Goal: Transaction & Acquisition: Download file/media

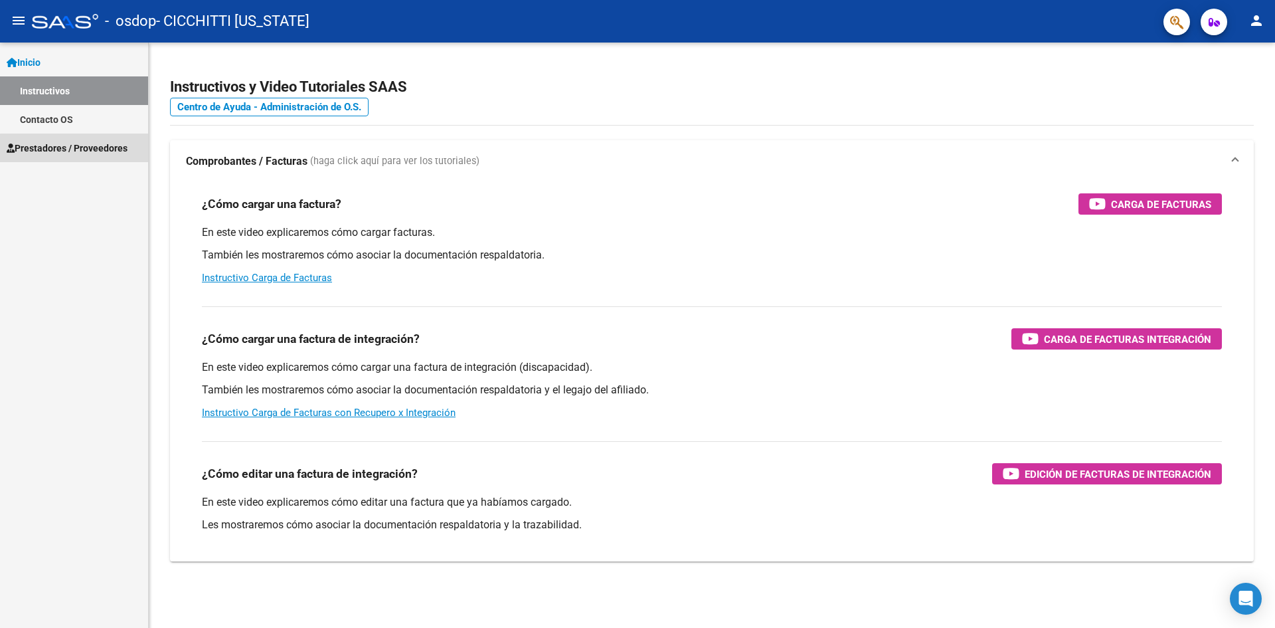
click at [80, 148] on span "Prestadores / Proveedores" at bounding box center [67, 148] width 121 height 15
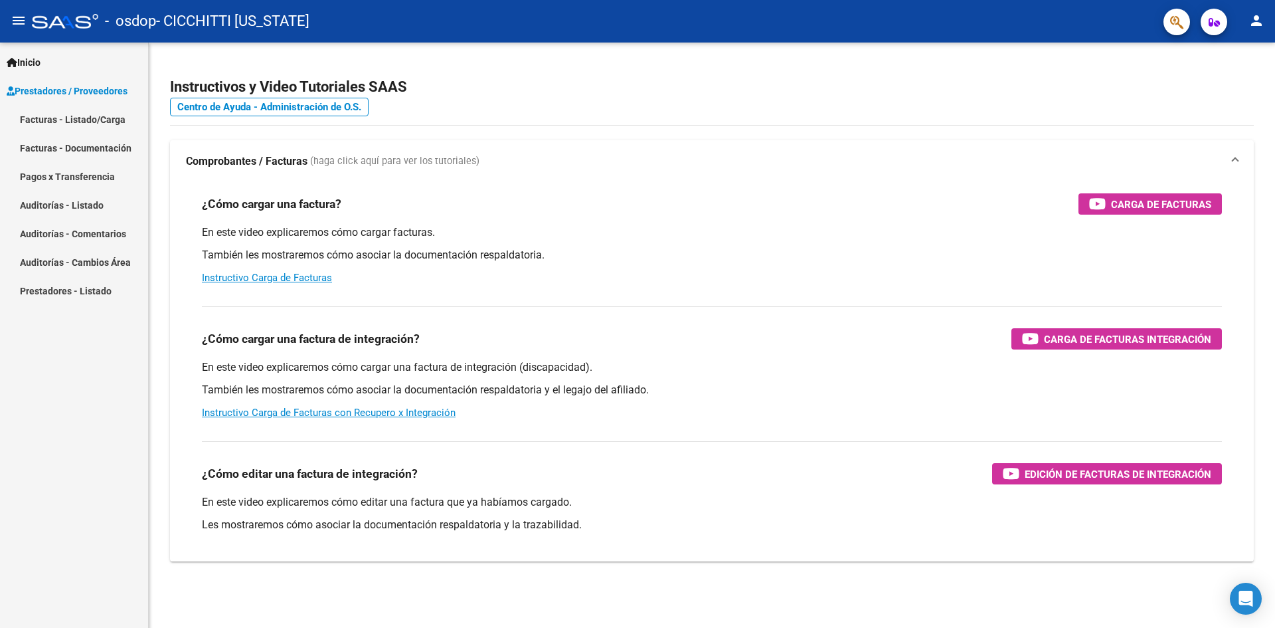
click at [48, 119] on link "Facturas - Listado/Carga" at bounding box center [74, 119] width 148 height 29
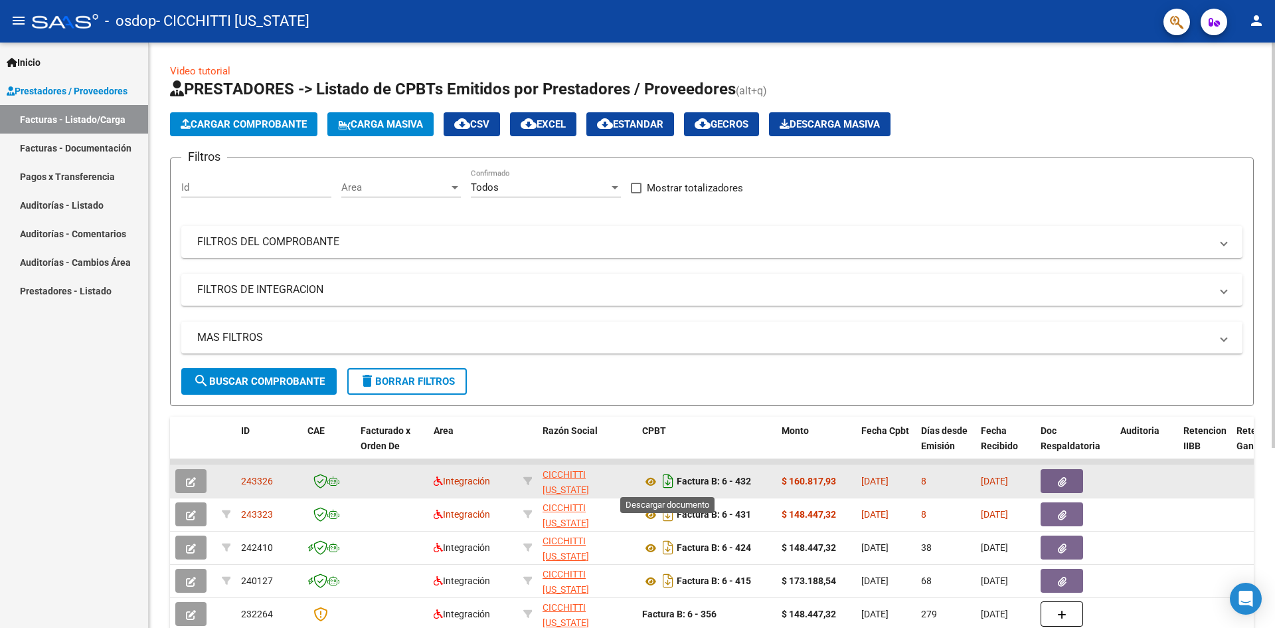
click at [666, 481] on icon "Descargar documento" at bounding box center [667, 480] width 17 height 21
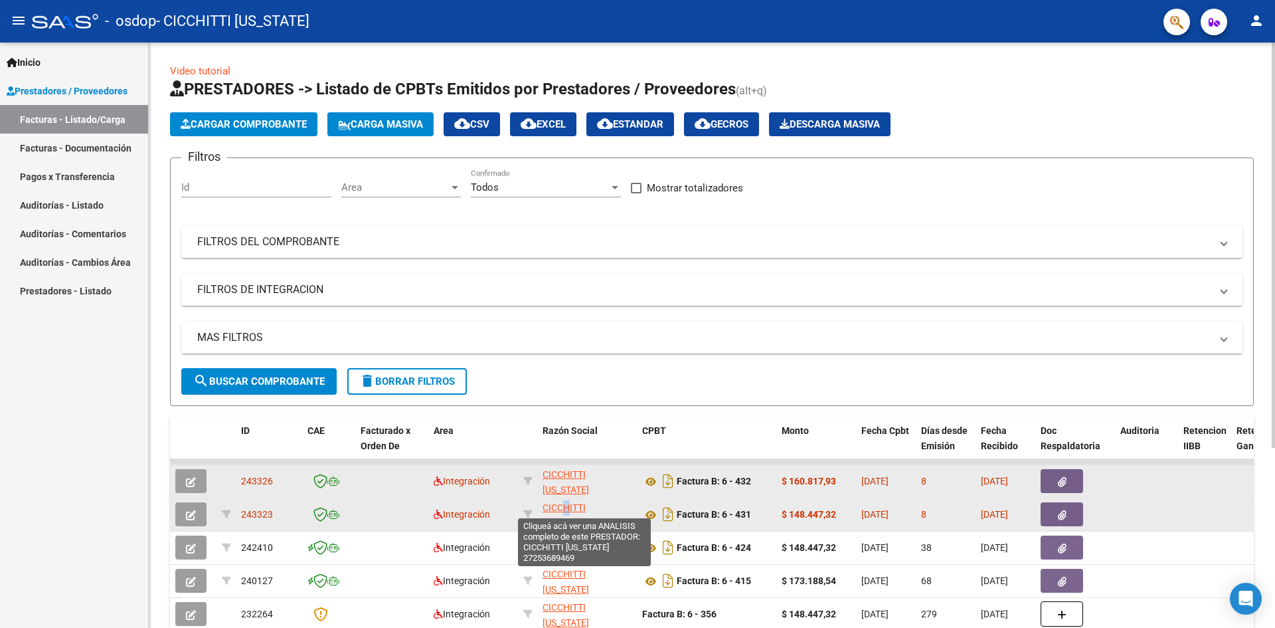
click at [566, 509] on span "CICCHITTI [US_STATE]" at bounding box center [566, 515] width 46 height 26
copy span "H"
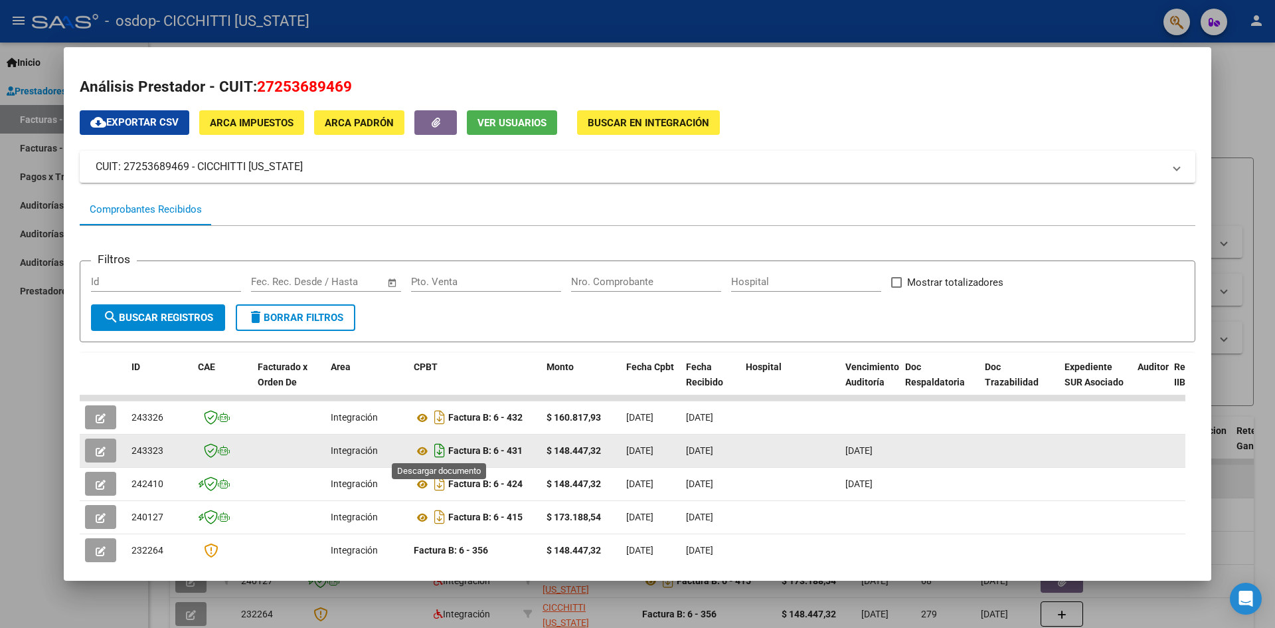
click at [438, 447] on icon "Descargar documento" at bounding box center [439, 450] width 17 height 21
